Goal: Obtain resource: Download file/media

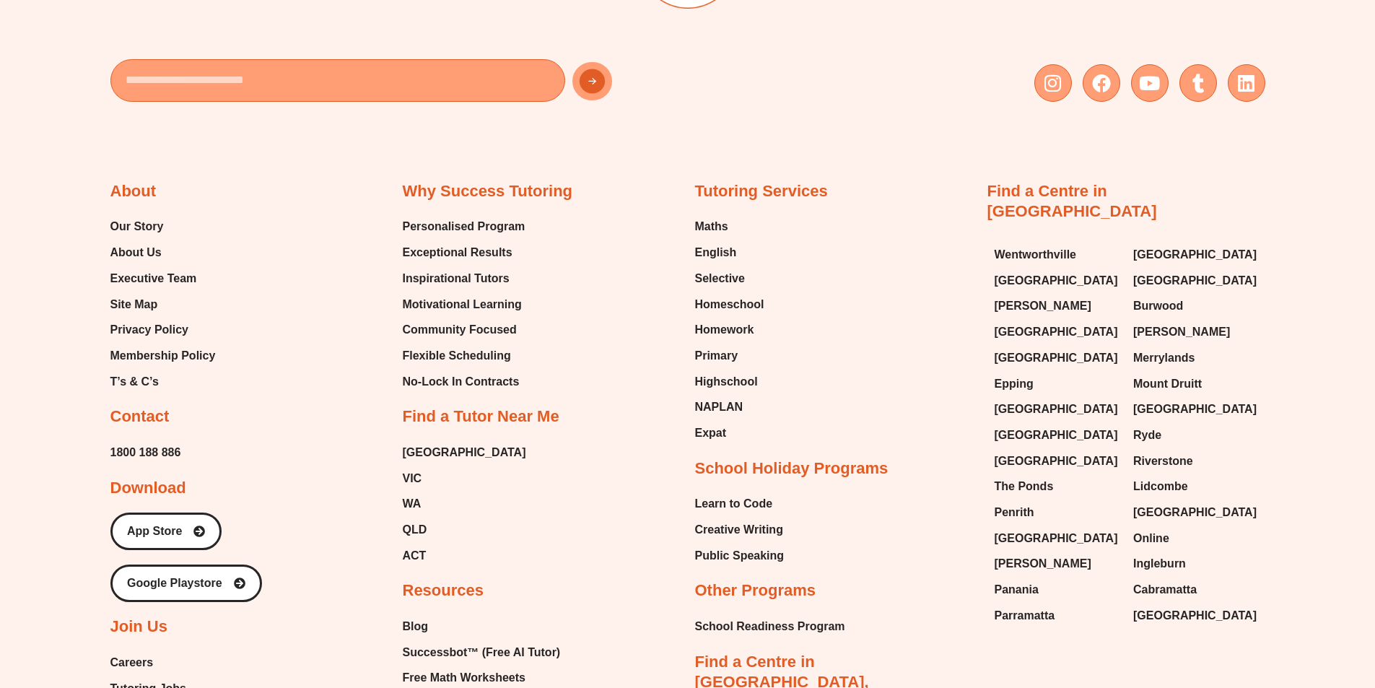
scroll to position [6504, 0]
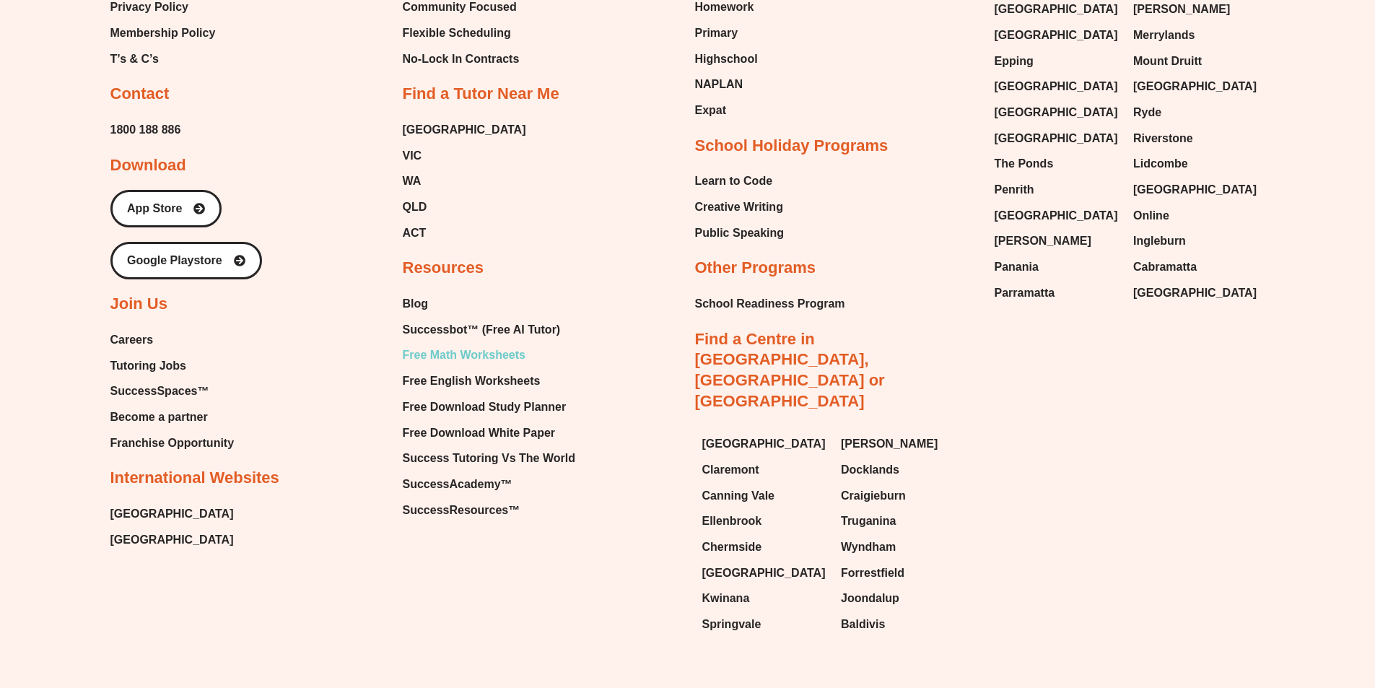
click at [442, 344] on span "Free Math Worksheets" at bounding box center [464, 355] width 123 height 22
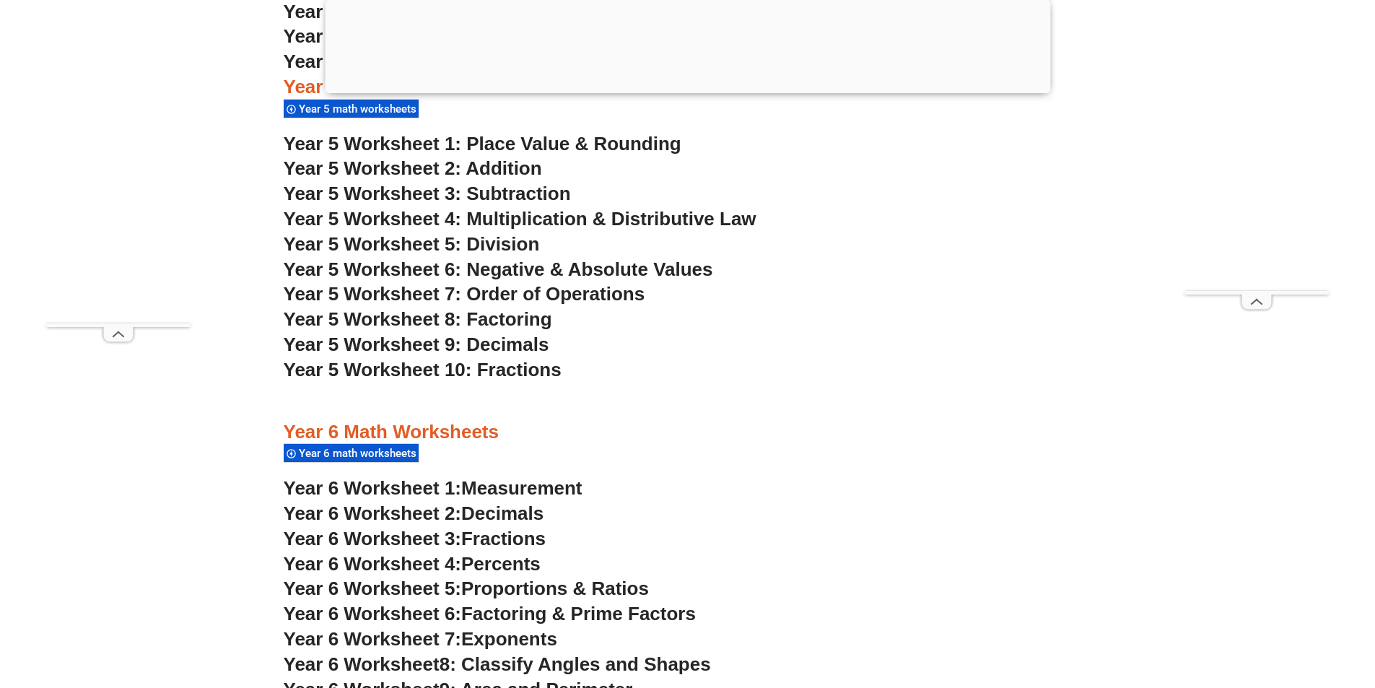
scroll to position [3176, 0]
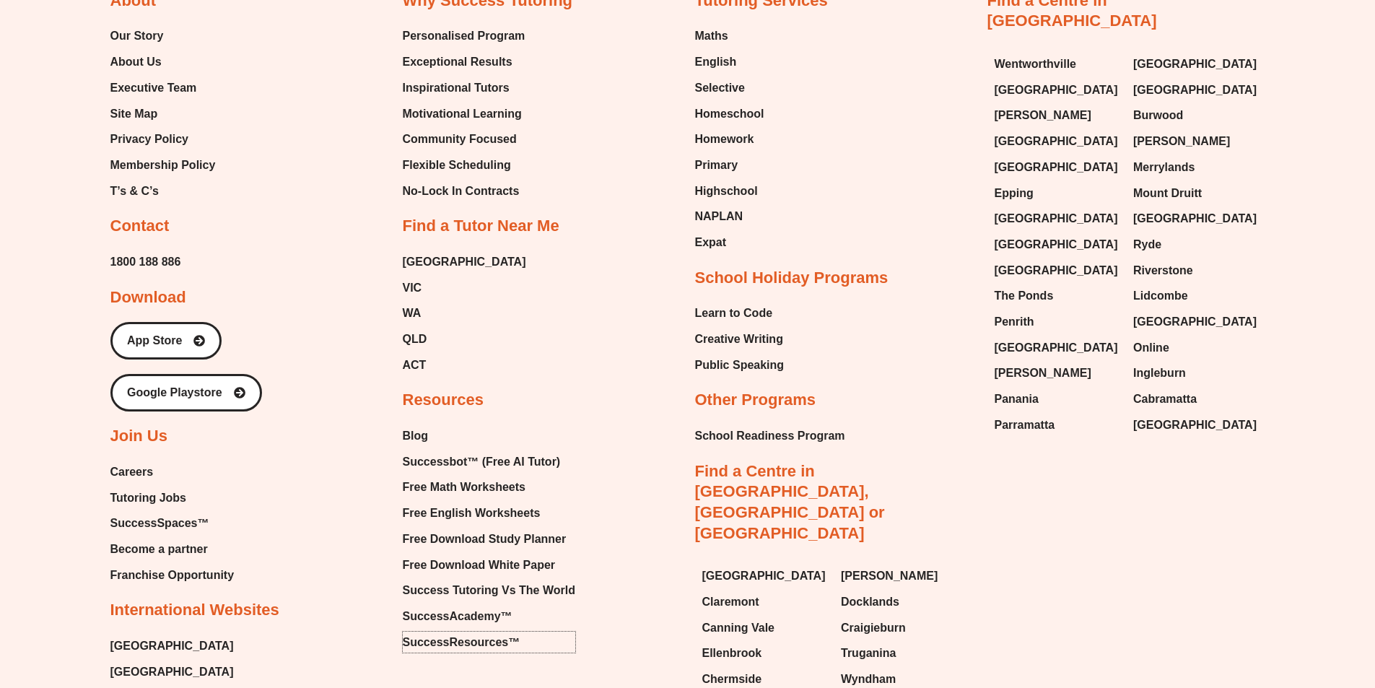
scroll to position [6360, 0]
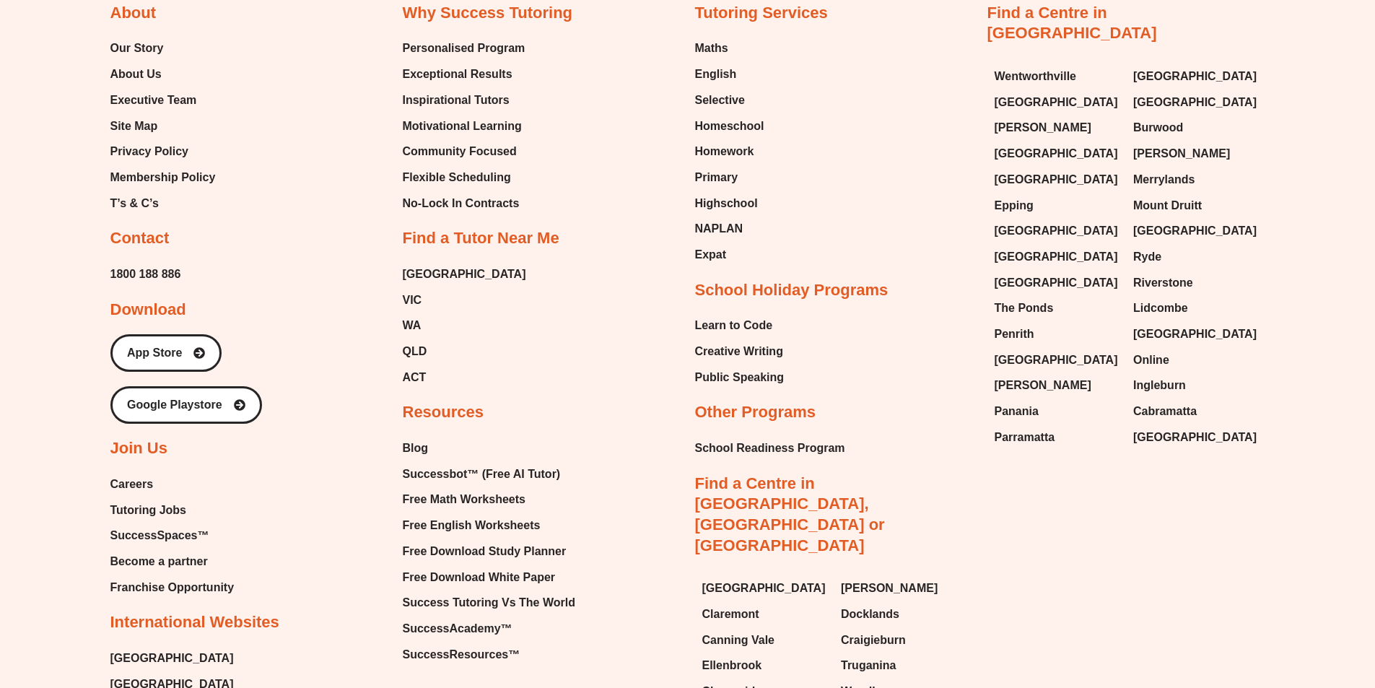
click at [1120, 424] on div "About Our Story About Us Executive Team Site Map Privacy Policy Membership Poli…" at bounding box center [687, 362] width 1155 height 849
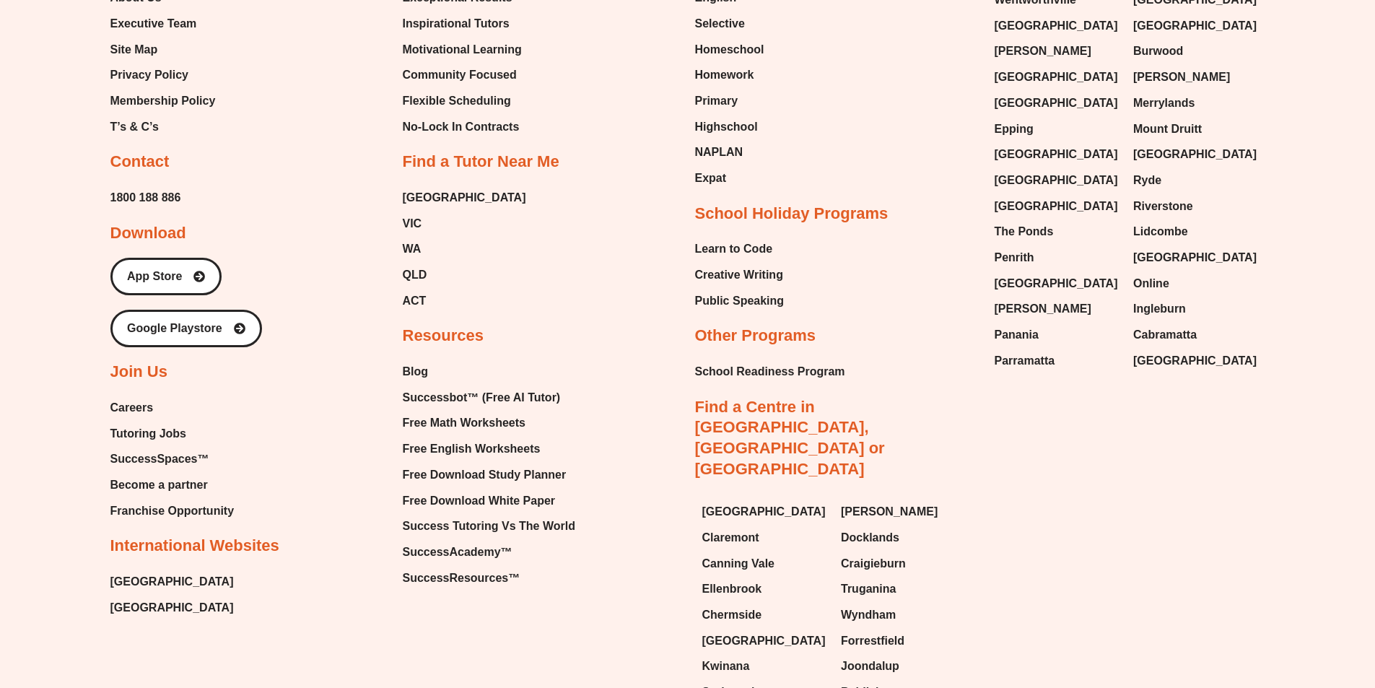
scroll to position [6504, 0]
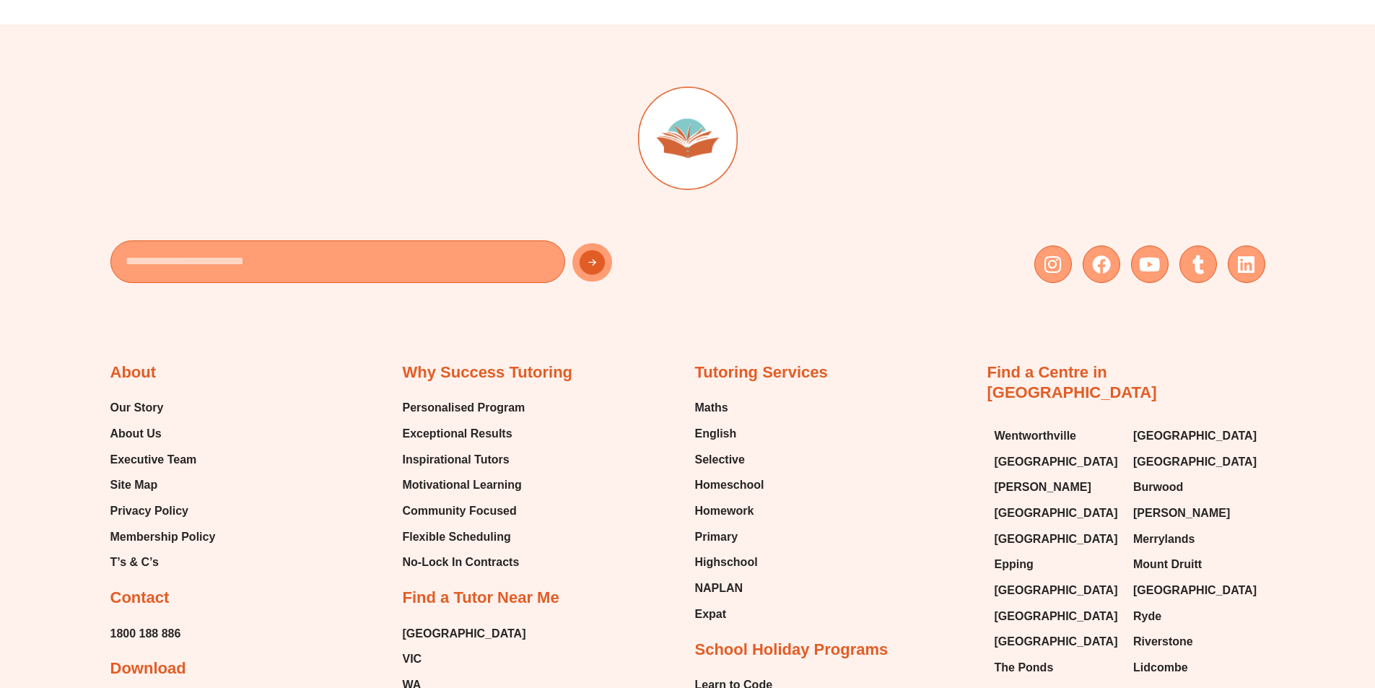
scroll to position [2887, 0]
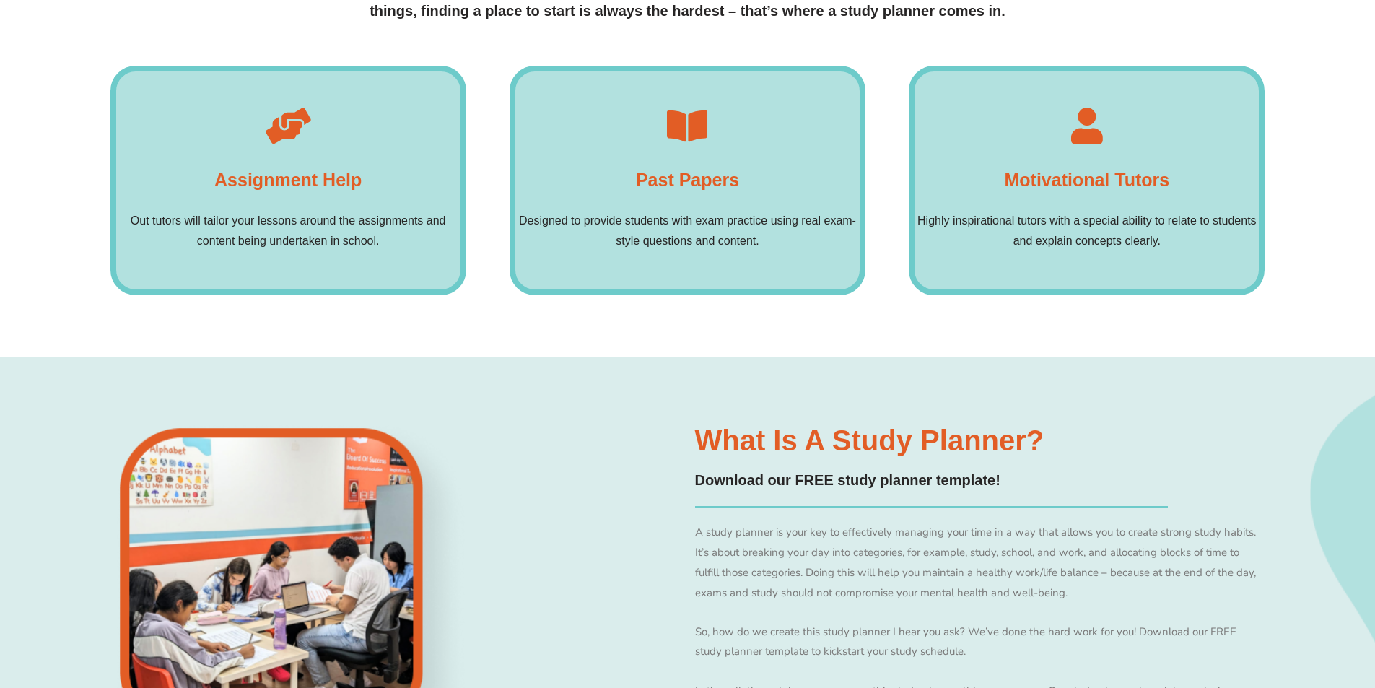
scroll to position [1299, 0]
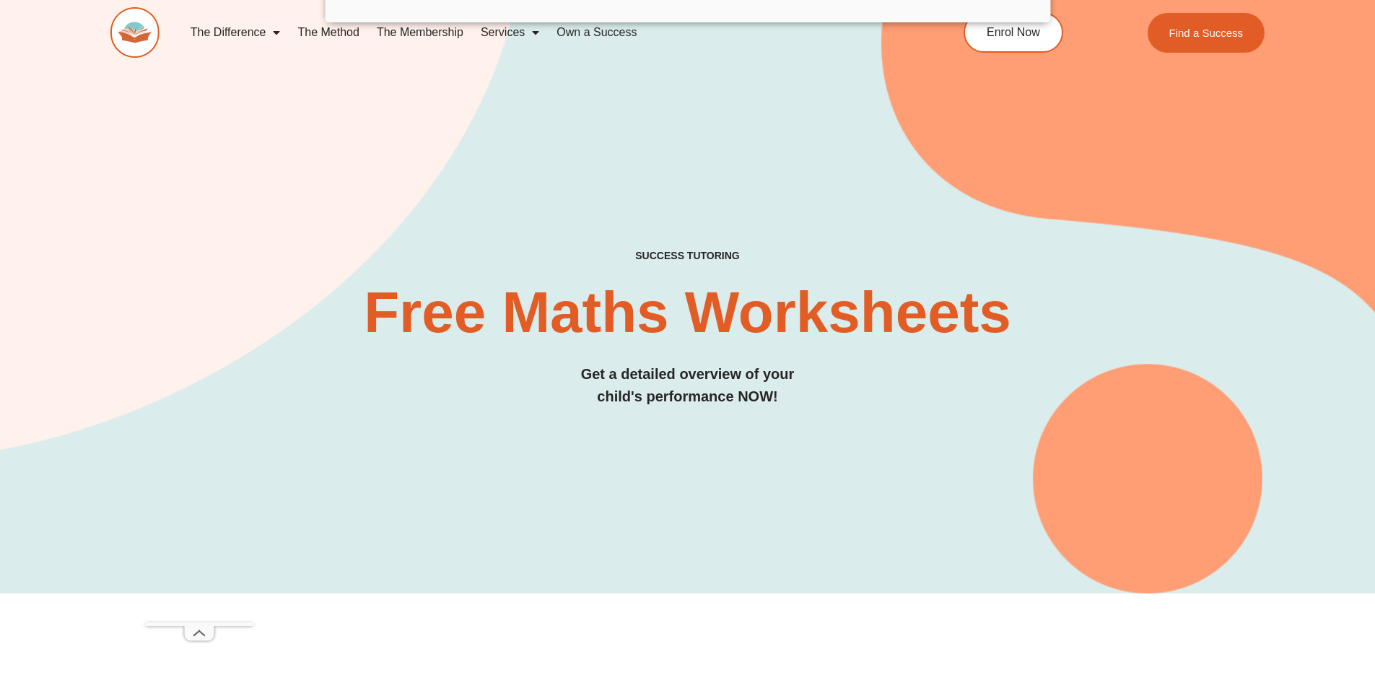
scroll to position [433, 0]
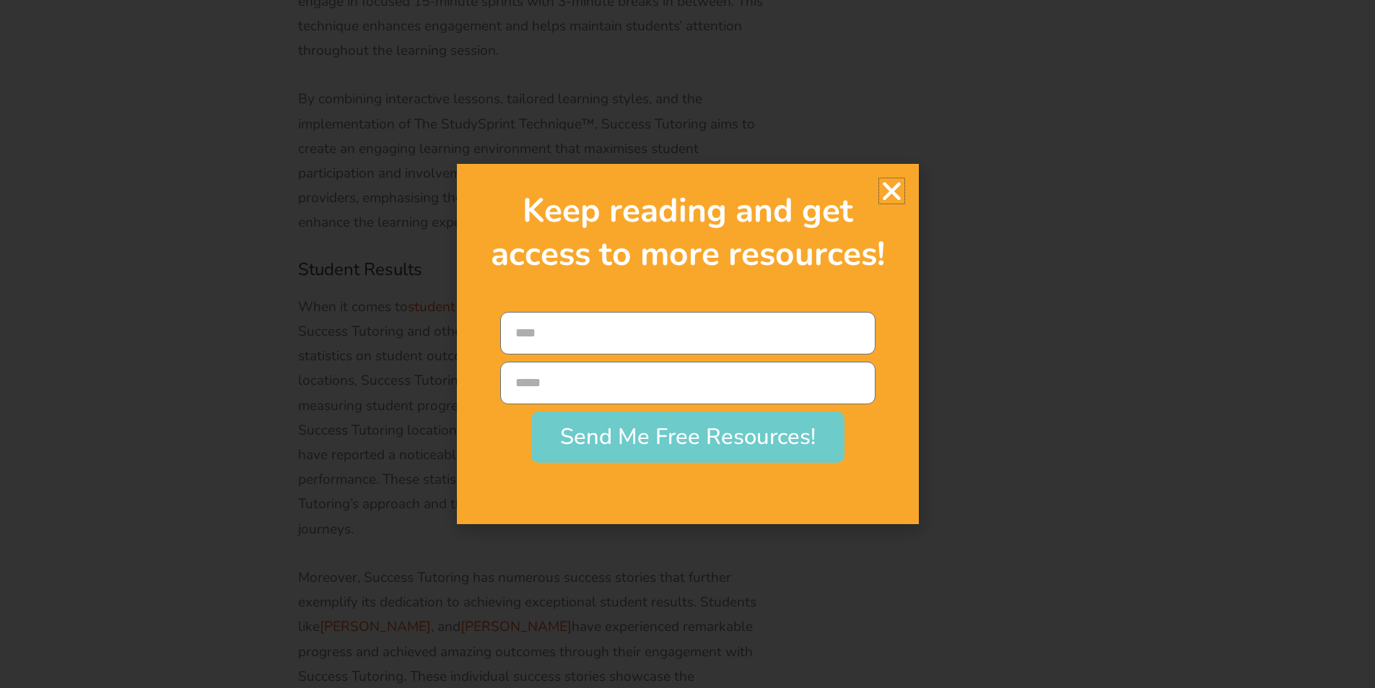
scroll to position [6352, 0]
click at [887, 188] on icon "Close" at bounding box center [891, 190] width 25 height 25
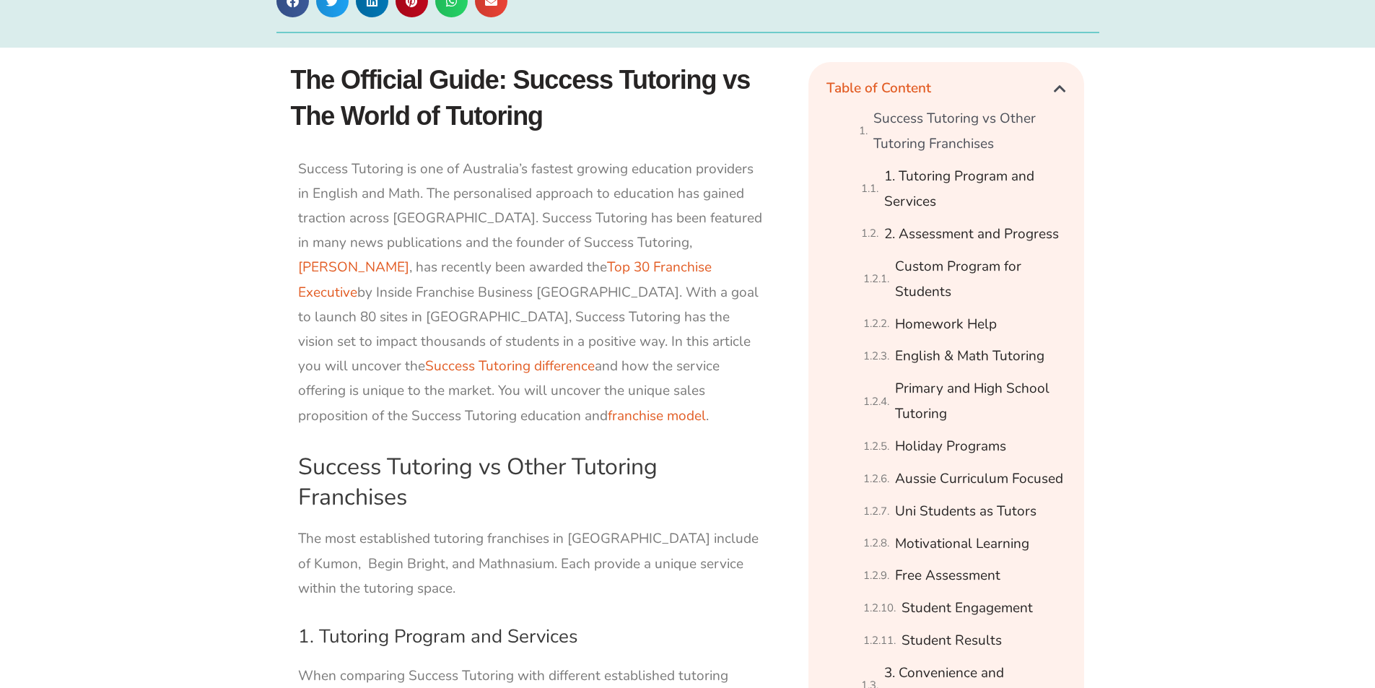
scroll to position [0, 0]
